Goal: Transaction & Acquisition: Purchase product/service

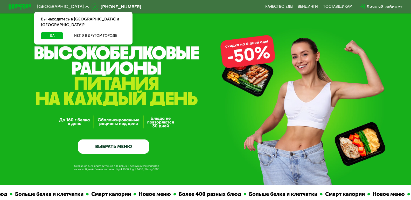
click at [109, 147] on link "ВЫБРАТЬ МЕНЮ" at bounding box center [113, 147] width 71 height 14
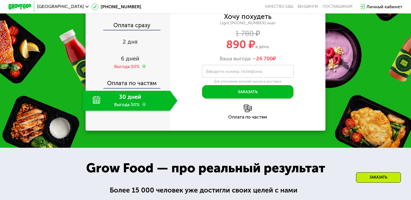
scroll to position [337, 0]
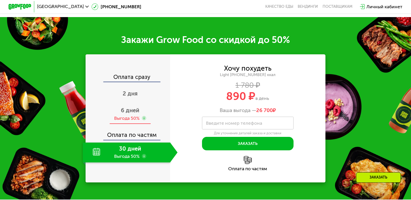
click at [130, 114] on span "6 дней" at bounding box center [130, 110] width 18 height 7
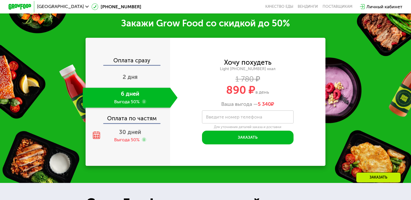
scroll to position [363, 0]
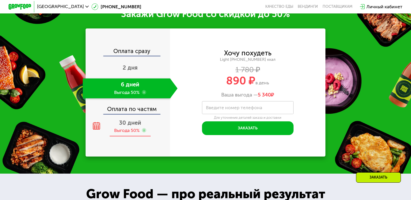
click at [135, 131] on div "Выгода 50%" at bounding box center [126, 131] width 25 height 6
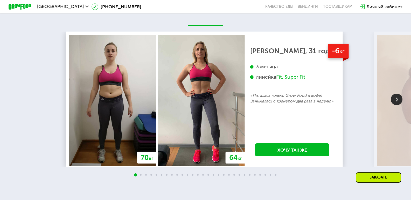
scroll to position [752, 0]
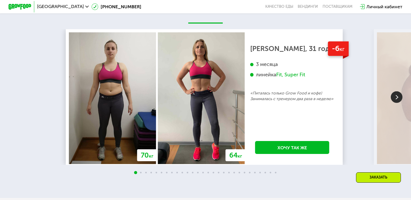
click at [400, 101] on img at bounding box center [397, 98] width 12 height 12
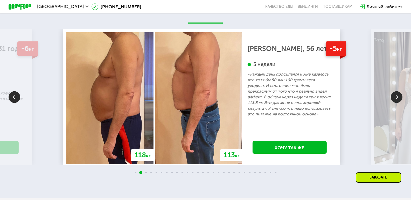
click at [401, 101] on img at bounding box center [397, 98] width 12 height 12
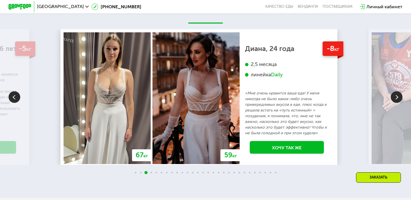
click at [401, 101] on img at bounding box center [397, 98] width 12 height 12
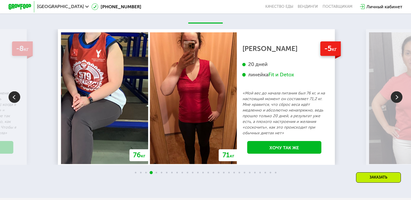
click at [401, 101] on img at bounding box center [397, 98] width 12 height 12
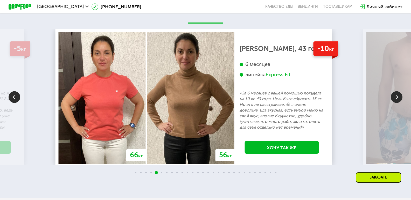
click at [396, 98] on img at bounding box center [397, 98] width 12 height 12
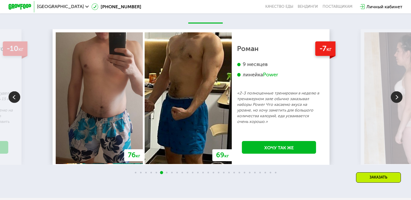
click at [396, 98] on img at bounding box center [397, 98] width 12 height 12
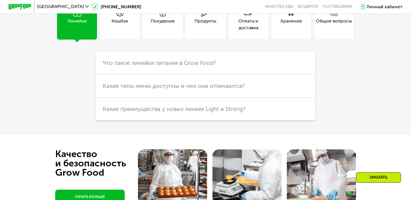
scroll to position [1193, 0]
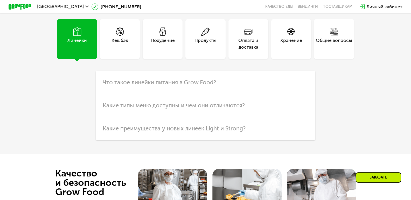
click at [128, 50] on div "Кешбэк" at bounding box center [120, 39] width 40 height 40
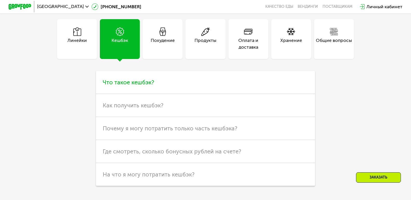
click at [141, 84] on h3 "Что такое кешбэк?" at bounding box center [205, 82] width 219 height 23
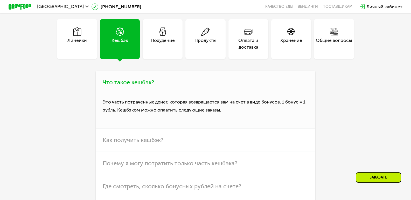
click at [141, 84] on h3 "Что такое кешбэк?" at bounding box center [205, 82] width 219 height 23
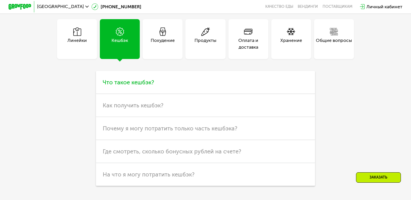
scroll to position [1244, 0]
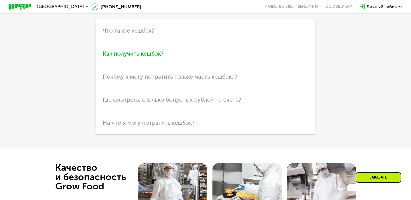
click at [143, 57] on span "Как получить кешбэк?" at bounding box center [133, 53] width 61 height 7
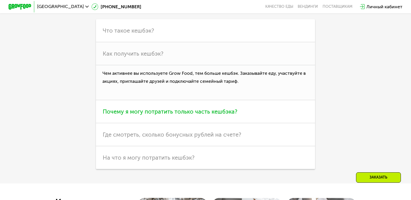
click at [156, 115] on h3 "Почему я могу потратить только часть кешбэка?" at bounding box center [205, 111] width 219 height 23
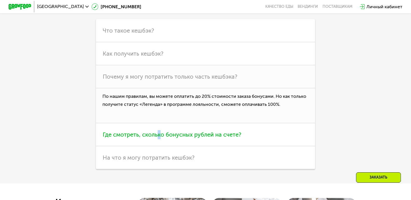
click at [158, 140] on h3 "Где смотреть, сколько бонусных рублей на счете?" at bounding box center [205, 134] width 219 height 23
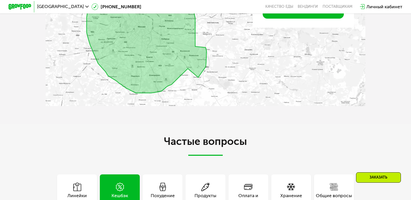
scroll to position [1089, 0]
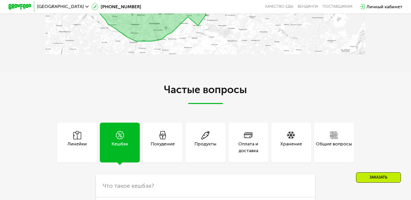
click at [283, 143] on div "Хранение" at bounding box center [291, 143] width 40 height 40
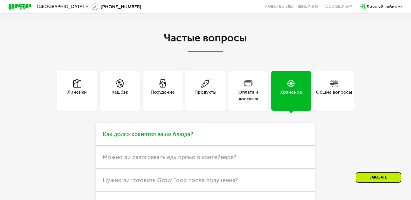
click at [182, 138] on span "Как долго хранятся ваши блюда?" at bounding box center [148, 134] width 90 height 7
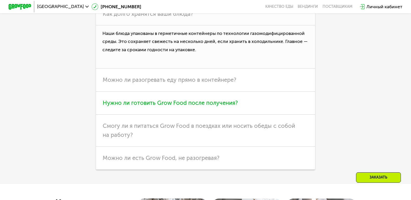
scroll to position [1270, 0]
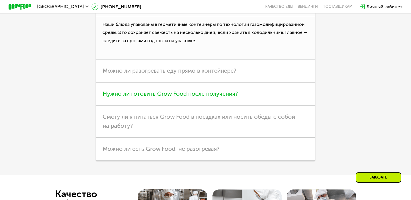
click at [184, 106] on h3 "Нужно ли готовить Grow Food после получения?" at bounding box center [205, 94] width 219 height 23
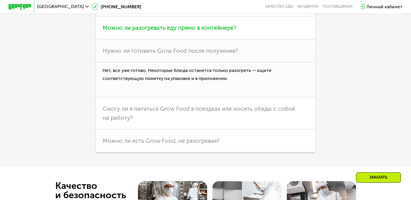
click at [211, 31] on h3 "Можно ли разогревать еду прямо в контейнере?" at bounding box center [205, 27] width 219 height 23
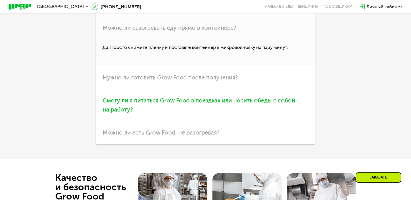
click at [197, 115] on h3 "Смогу ли я питаться Grow Food в поездках или носить обеды с собой на работу?" at bounding box center [205, 105] width 219 height 32
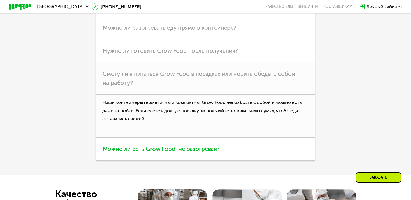
click at [198, 153] on span "Можно ли есть Grow Food, не разогревая?" at bounding box center [161, 149] width 117 height 7
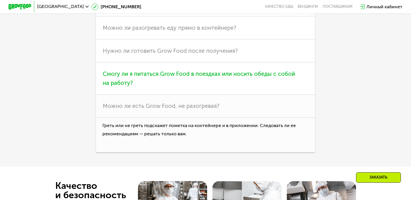
click at [198, 84] on span "Смогу ли я питаться Grow Food в поездках или носить обеды с собой на работу?" at bounding box center [199, 79] width 192 height 16
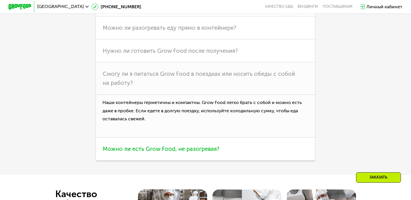
click at [194, 153] on span "Можно ли есть Grow Food, не разогревая?" at bounding box center [161, 149] width 117 height 7
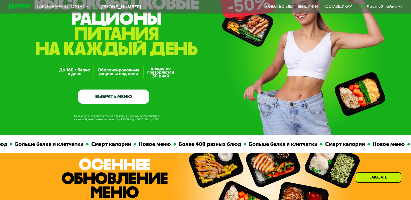
scroll to position [104, 0]
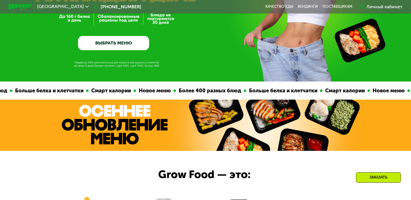
click at [117, 40] on link "ВЫБРАТЬ МЕНЮ" at bounding box center [113, 43] width 71 height 14
click at [122, 41] on link "ВЫБРАТЬ МЕНЮ" at bounding box center [113, 43] width 71 height 14
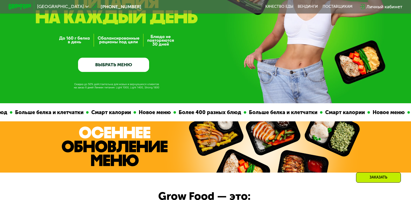
scroll to position [78, 0]
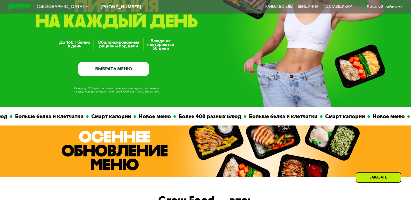
click at [120, 73] on link "ВЫБРАТЬ МЕНЮ" at bounding box center [113, 69] width 71 height 14
click at [125, 66] on link "ВЫБРАТЬ МЕНЮ" at bounding box center [113, 69] width 71 height 14
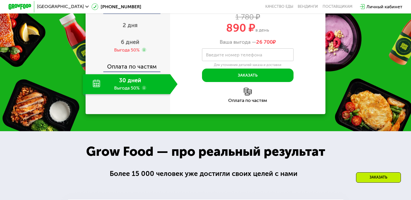
scroll to position [415, 0]
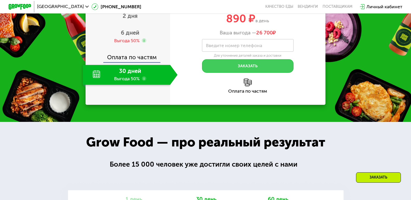
click at [218, 71] on button "Заказать" at bounding box center [247, 66] width 91 height 14
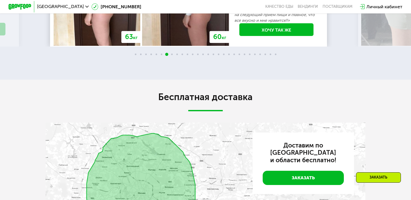
scroll to position [0, 0]
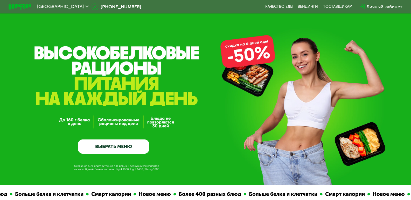
click at [276, 7] on link "Качество еды" at bounding box center [279, 6] width 28 height 5
click at [128, 151] on link "ВЫБРАТЬ МЕНЮ" at bounding box center [113, 147] width 71 height 14
click at [124, 150] on link "ВЫБРАТЬ МЕНЮ" at bounding box center [113, 147] width 71 height 14
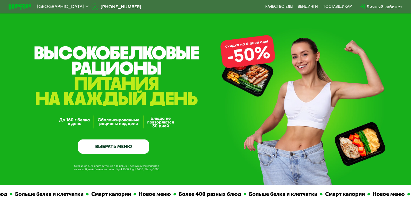
click at [124, 150] on link "ВЫБРАТЬ МЕНЮ" at bounding box center [113, 147] width 71 height 14
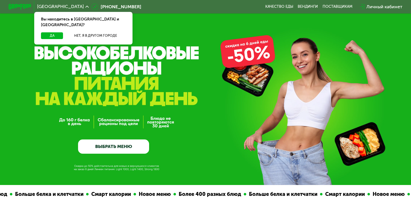
click at [114, 151] on link "ВЫБРАТЬ МЕНЮ" at bounding box center [113, 147] width 71 height 14
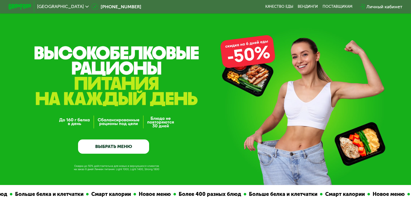
click at [114, 151] on link "ВЫБРАТЬ МЕНЮ" at bounding box center [113, 147] width 71 height 14
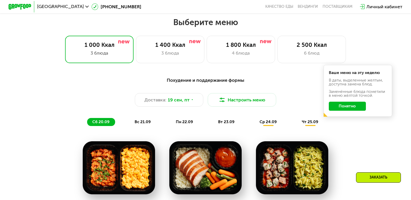
scroll to position [363, 0]
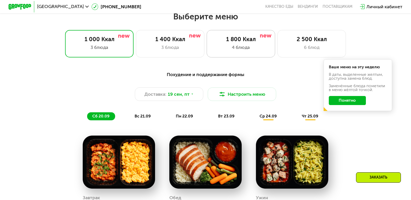
click at [244, 40] on div "1 800 Ккал" at bounding box center [241, 39] width 57 height 7
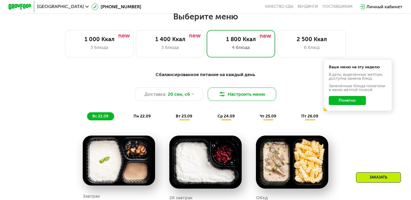
click at [230, 100] on button "Настроить меню" at bounding box center [242, 95] width 68 height 14
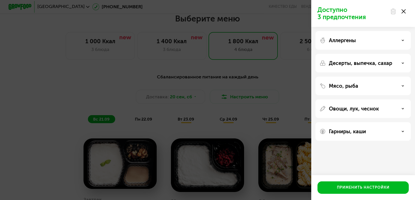
click at [376, 39] on div "Аллергены" at bounding box center [362, 40] width 87 height 6
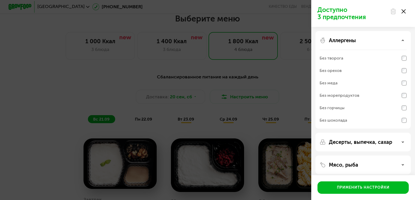
click at [378, 147] on div "Десерты, выпечка, сахар" at bounding box center [362, 142] width 95 height 19
click at [372, 139] on p "Десерты, выпечка, сахар" at bounding box center [360, 142] width 63 height 6
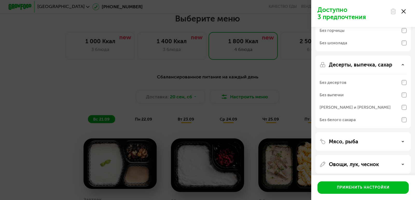
scroll to position [78, 0]
click at [401, 96] on div "Без выпечки" at bounding box center [362, 95] width 87 height 12
click at [379, 141] on div "Мясо, рыба" at bounding box center [362, 141] width 87 height 6
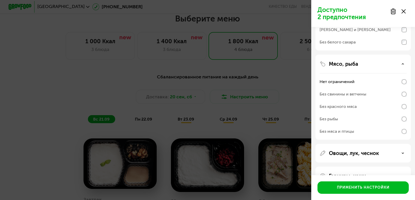
scroll to position [156, 0]
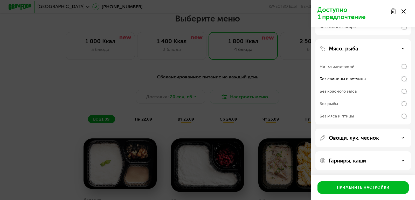
click at [366, 138] on p "Овощи, лук, чеснок" at bounding box center [354, 138] width 50 height 6
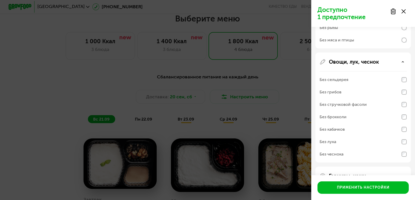
scroll to position [248, 0]
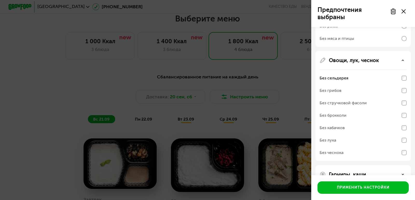
click at [402, 107] on div "Без стручковой фасоли" at bounding box center [362, 103] width 87 height 12
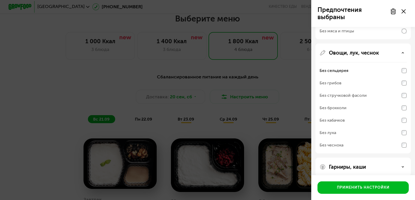
scroll to position [262, 0]
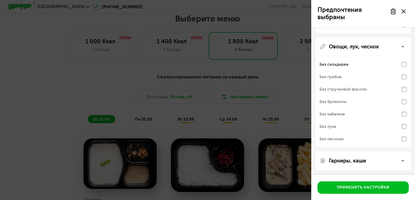
click at [364, 89] on div "Без стручковой фасоли" at bounding box center [342, 89] width 47 height 6
click at [402, 87] on div "Без стручковой фасоли" at bounding box center [362, 89] width 87 height 12
click at [404, 61] on div "Без сельдерея" at bounding box center [362, 64] width 87 height 12
click at [405, 86] on div "Без стручковой фасоли" at bounding box center [362, 89] width 87 height 12
click at [400, 60] on div "Без сельдерея" at bounding box center [362, 64] width 87 height 12
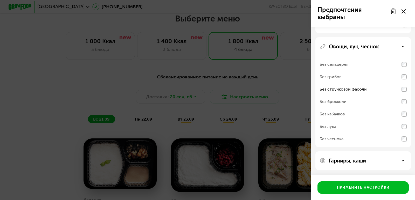
click at [346, 166] on div "Гарниры, каши" at bounding box center [362, 161] width 95 height 19
click at [346, 162] on p "Гарниры, каши" at bounding box center [347, 161] width 37 height 6
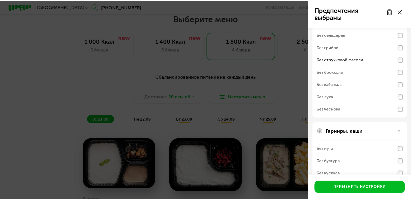
scroll to position [329, 0]
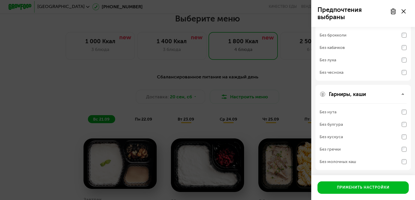
click at [405, 109] on div "Без нута" at bounding box center [362, 112] width 87 height 12
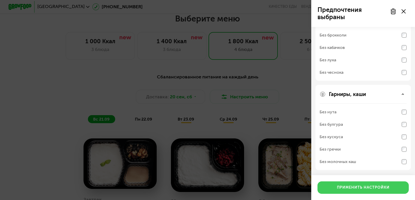
click at [375, 186] on div "Применить настройки" at bounding box center [363, 187] width 53 height 5
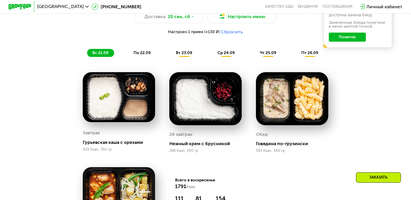
scroll to position [466, 0]
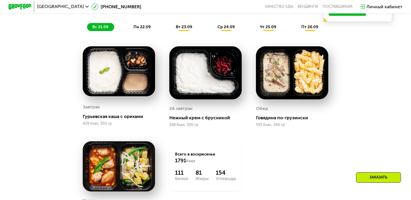
click at [90, 90] on img at bounding box center [119, 71] width 72 height 50
click at [96, 117] on div "Гурьевская каша с орехами" at bounding box center [121, 117] width 77 height 6
click at [89, 111] on div "Завтрак" at bounding box center [91, 107] width 17 height 9
click at [95, 120] on div "Гурьевская каша с орехами" at bounding box center [121, 117] width 77 height 6
click at [96, 124] on div "Завтрак Гурьевская каша с орехами 429 Ккал, 350 гр" at bounding box center [119, 114] width 72 height 26
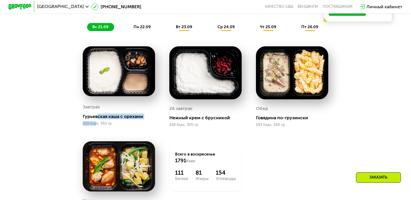
click at [96, 125] on div "Завтрак Гурьевская каша с орехами 429 Ккал, 350 гр" at bounding box center [119, 114] width 72 height 26
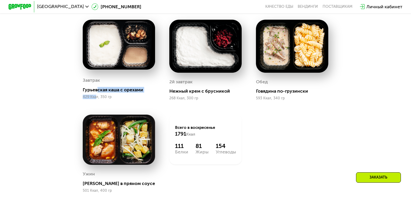
scroll to position [518, 0]
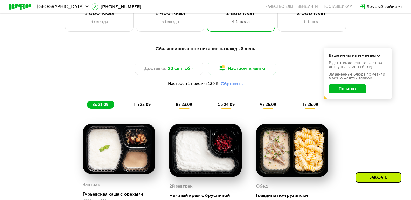
drag, startPoint x: 109, startPoint y: 113, endPoint x: 109, endPoint y: 116, distance: 3.4
click at [109, 113] on div "Сбалансированное питание на каждый день Доставка: [DATE] Настроить меню Настрое…" at bounding box center [205, 77] width 345 height 71
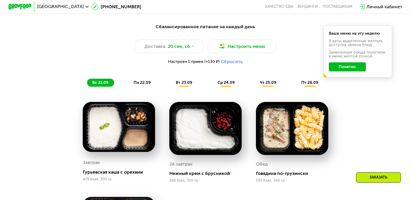
scroll to position [440, 0]
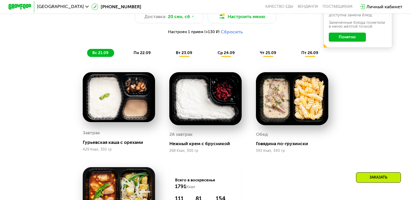
click at [113, 118] on img at bounding box center [119, 97] width 72 height 50
click at [110, 137] on div "Завтрак" at bounding box center [119, 133] width 72 height 9
click at [114, 150] on div "Завтрак Гурьевская каша с орехами 429 Ккал, 350 гр" at bounding box center [119, 140] width 72 height 26
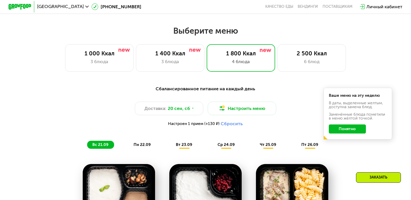
scroll to position [337, 0]
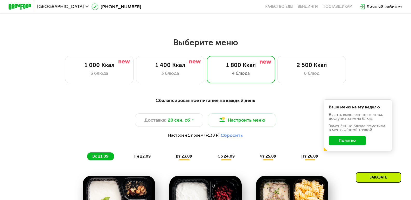
click at [128, 155] on div "Сбалансированное питание на каждый день Доставка: [DATE] Настроить меню Настрое…" at bounding box center [206, 129] width 338 height 64
click at [131, 156] on div "пн 22.09" at bounding box center [142, 157] width 28 height 8
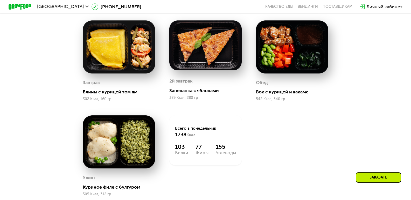
scroll to position [440, 0]
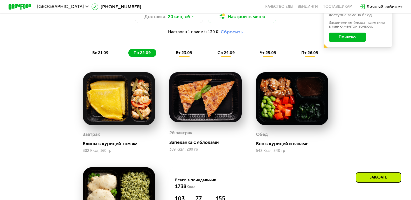
click at [185, 57] on div "вт 23.09" at bounding box center [184, 53] width 27 height 8
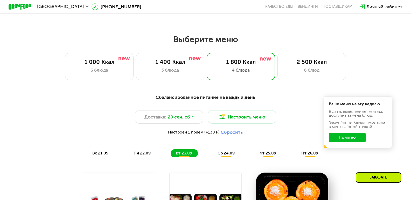
scroll to position [337, 0]
